Goal: Information Seeking & Learning: Learn about a topic

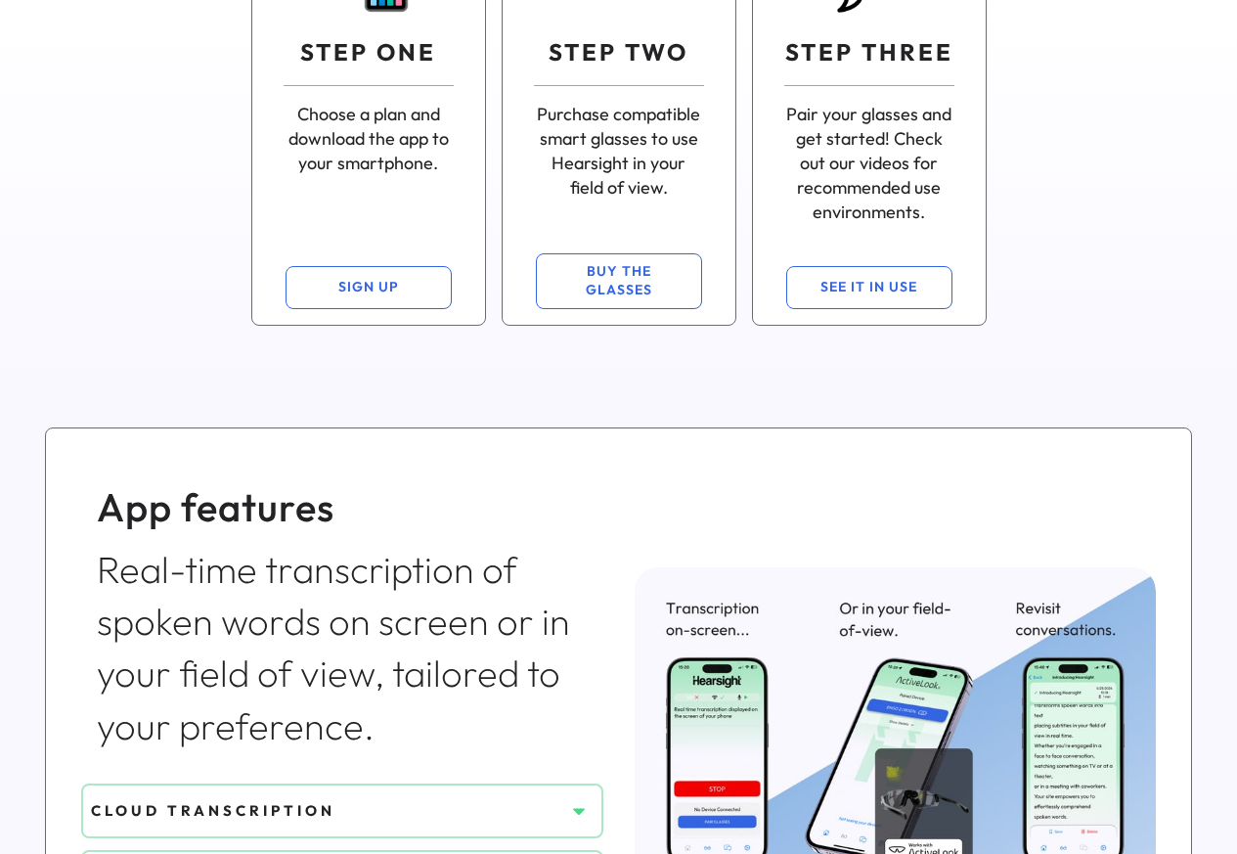
scroll to position [352, 0]
click at [419, 738] on div "Real-time transcription of spoken words on screen or in your field of view, tai…" at bounding box center [342, 649] width 491 height 208
click at [330, 812] on div "CLOUD TRANSCRIPTION" at bounding box center [327, 811] width 473 height 21
click at [573, 812] on icon at bounding box center [579, 812] width 20 height 20
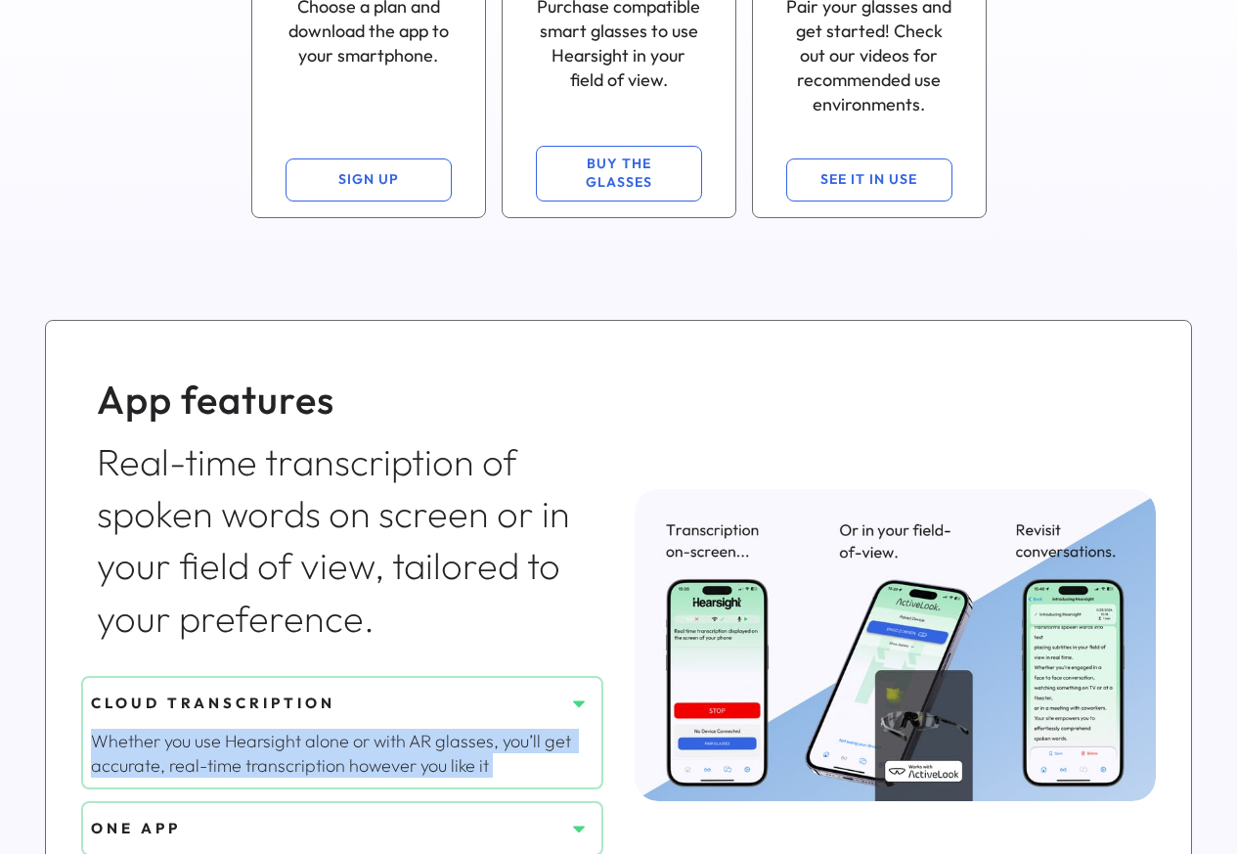
scroll to position [704, 0]
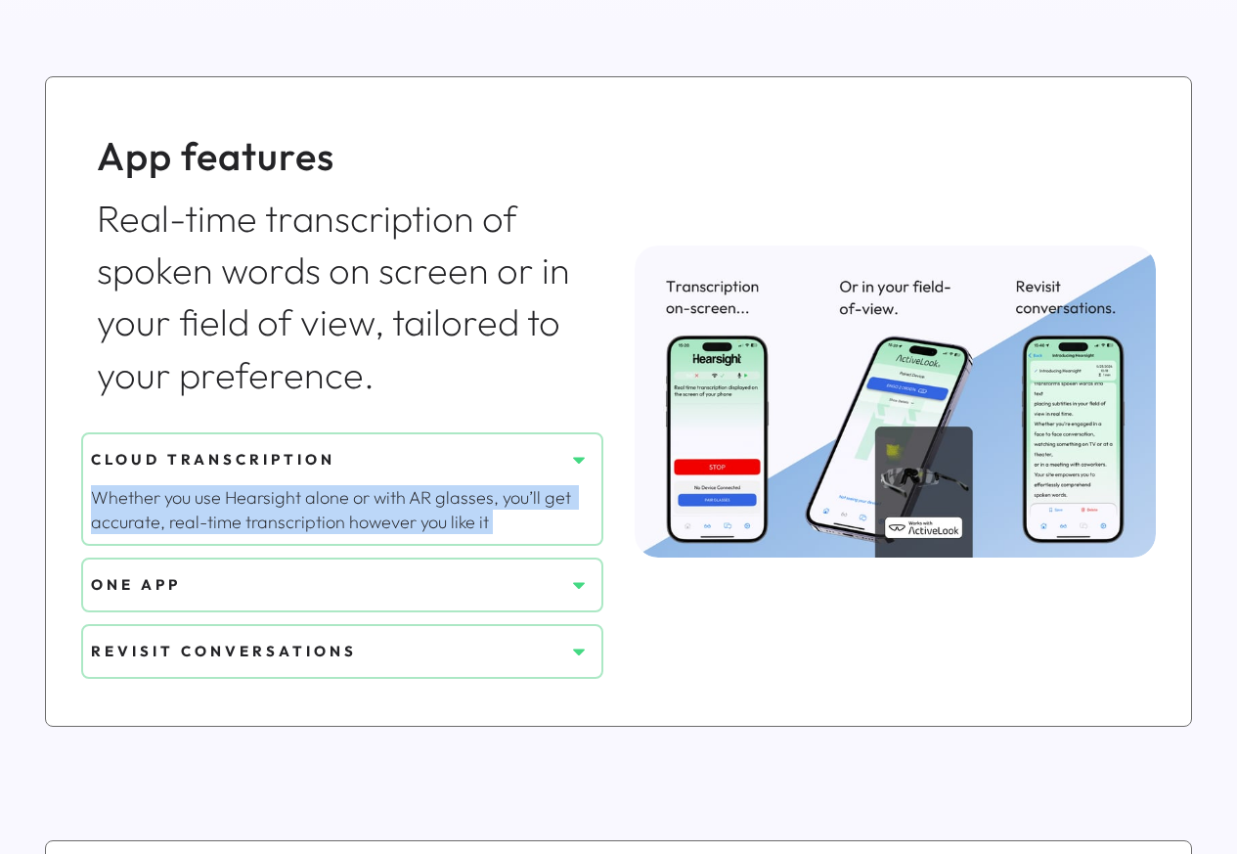
click at [569, 624] on div "REVISIT CONVERSATIONS" at bounding box center [342, 651] width 522 height 55
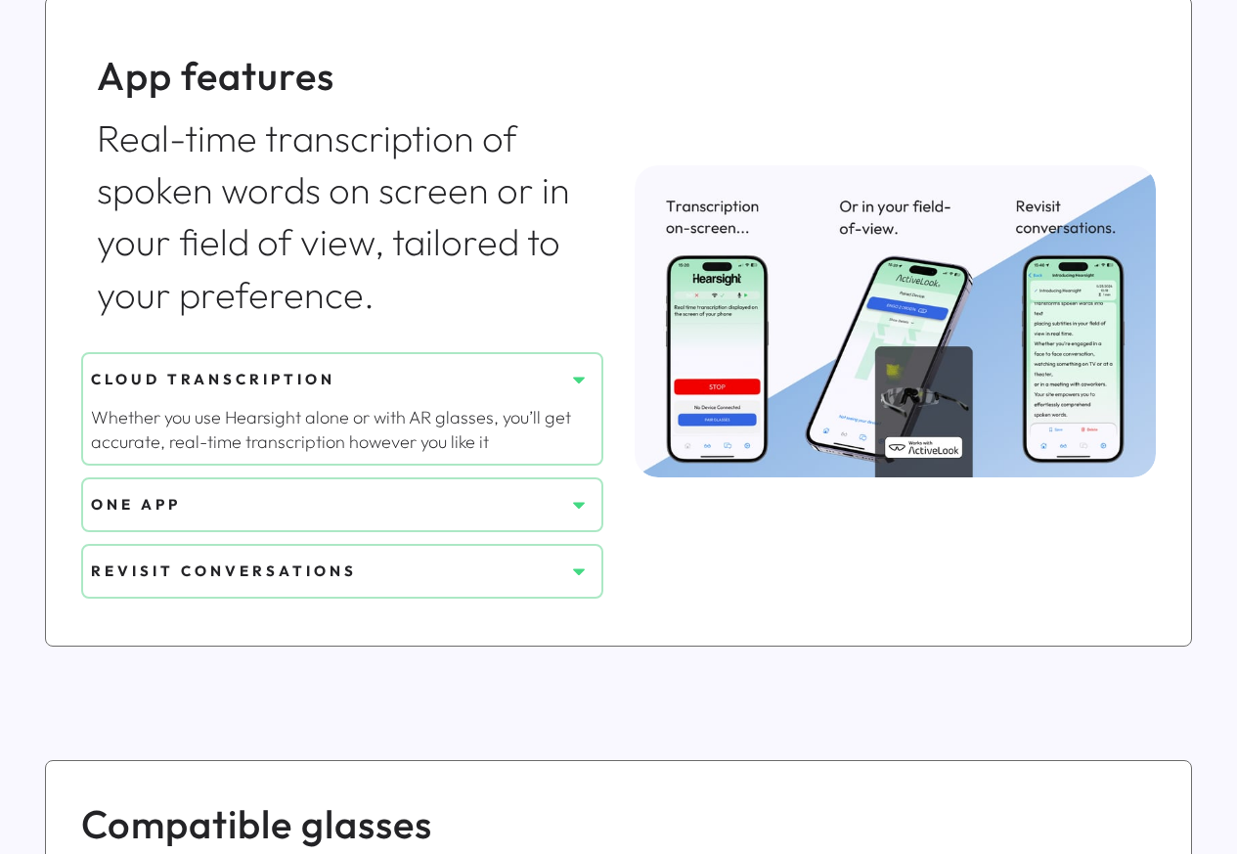
scroll to position [1174, 0]
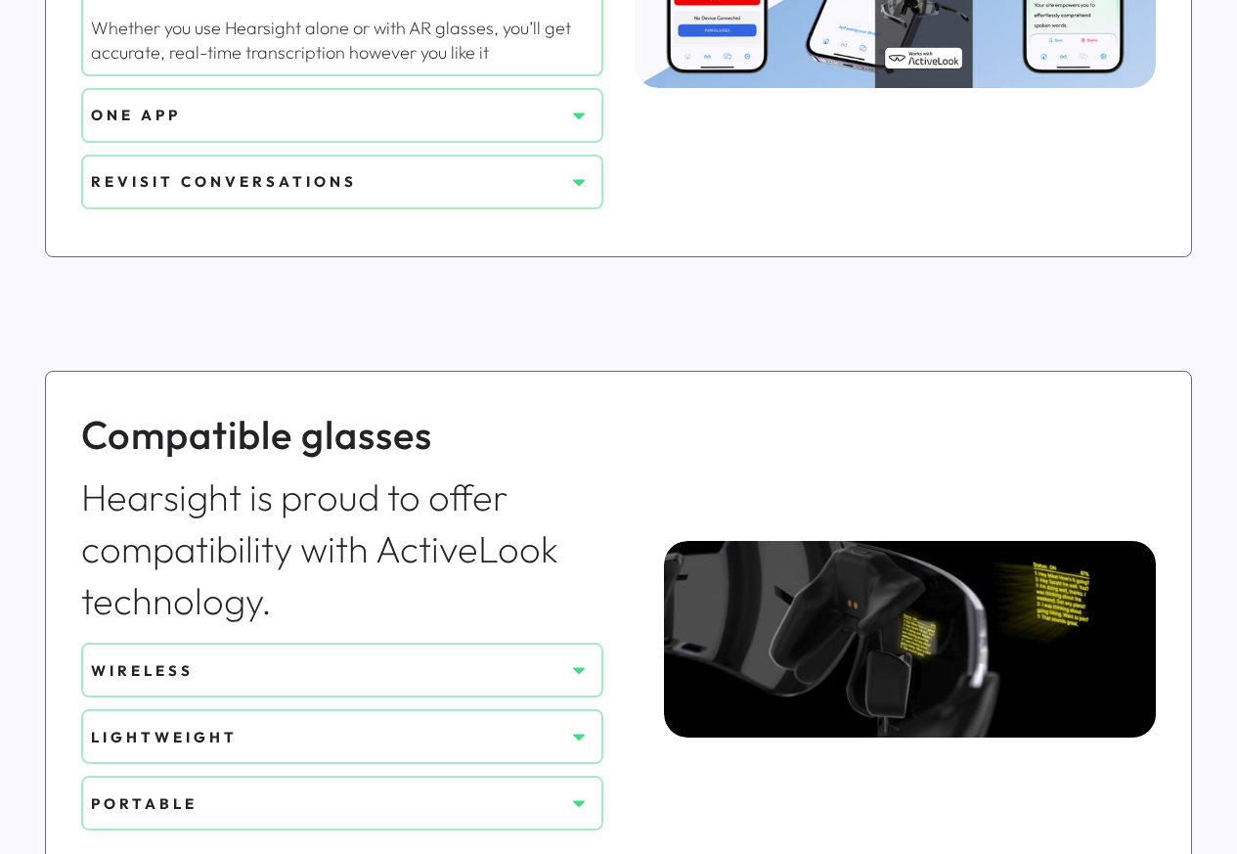
click at [577, 693] on div "WIRELESS LIGHTWEIGHT PORTABLE" at bounding box center [342, 734] width 522 height 215
click at [577, 697] on div "WIRELESS LIGHTWEIGHT PORTABLE" at bounding box center [342, 734] width 522 height 215
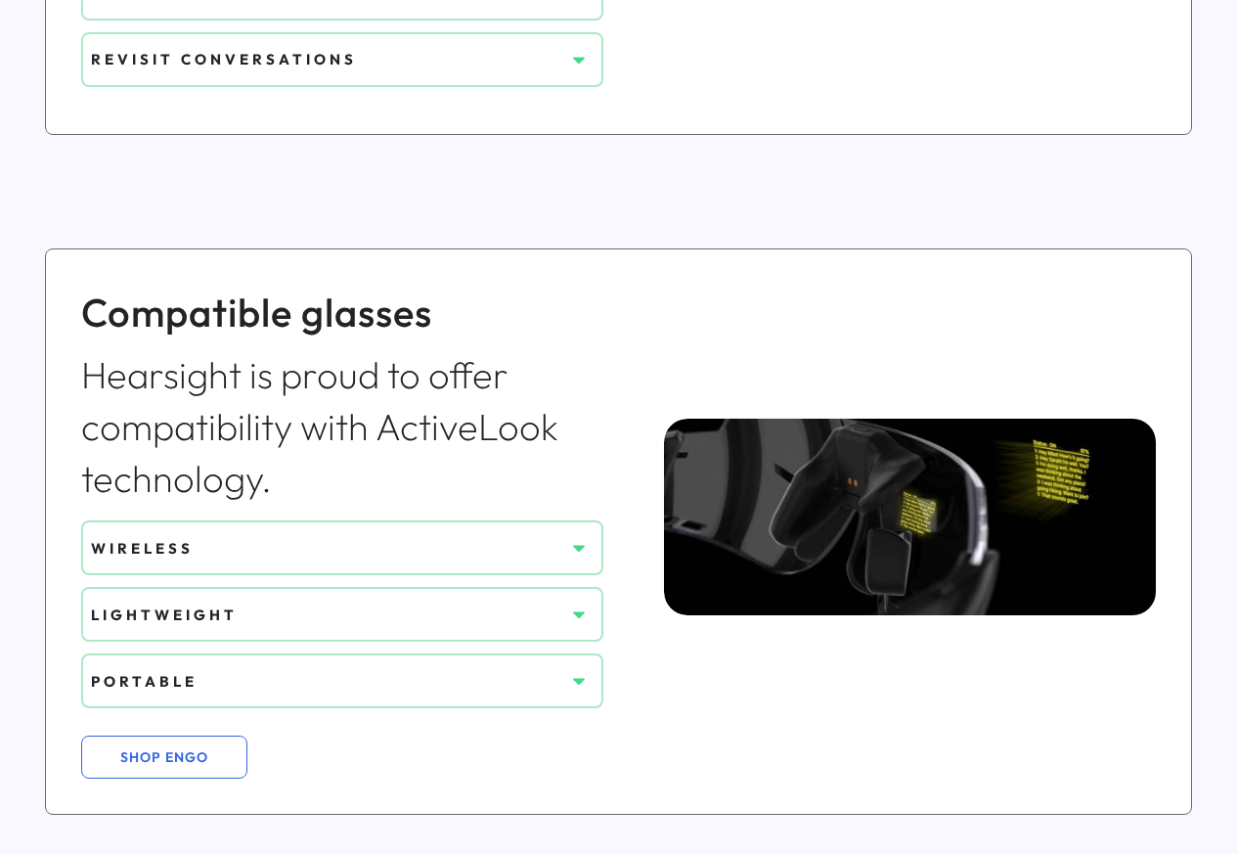
scroll to position [1526, 0]
